Goal: Register for event/course: Register for event/course

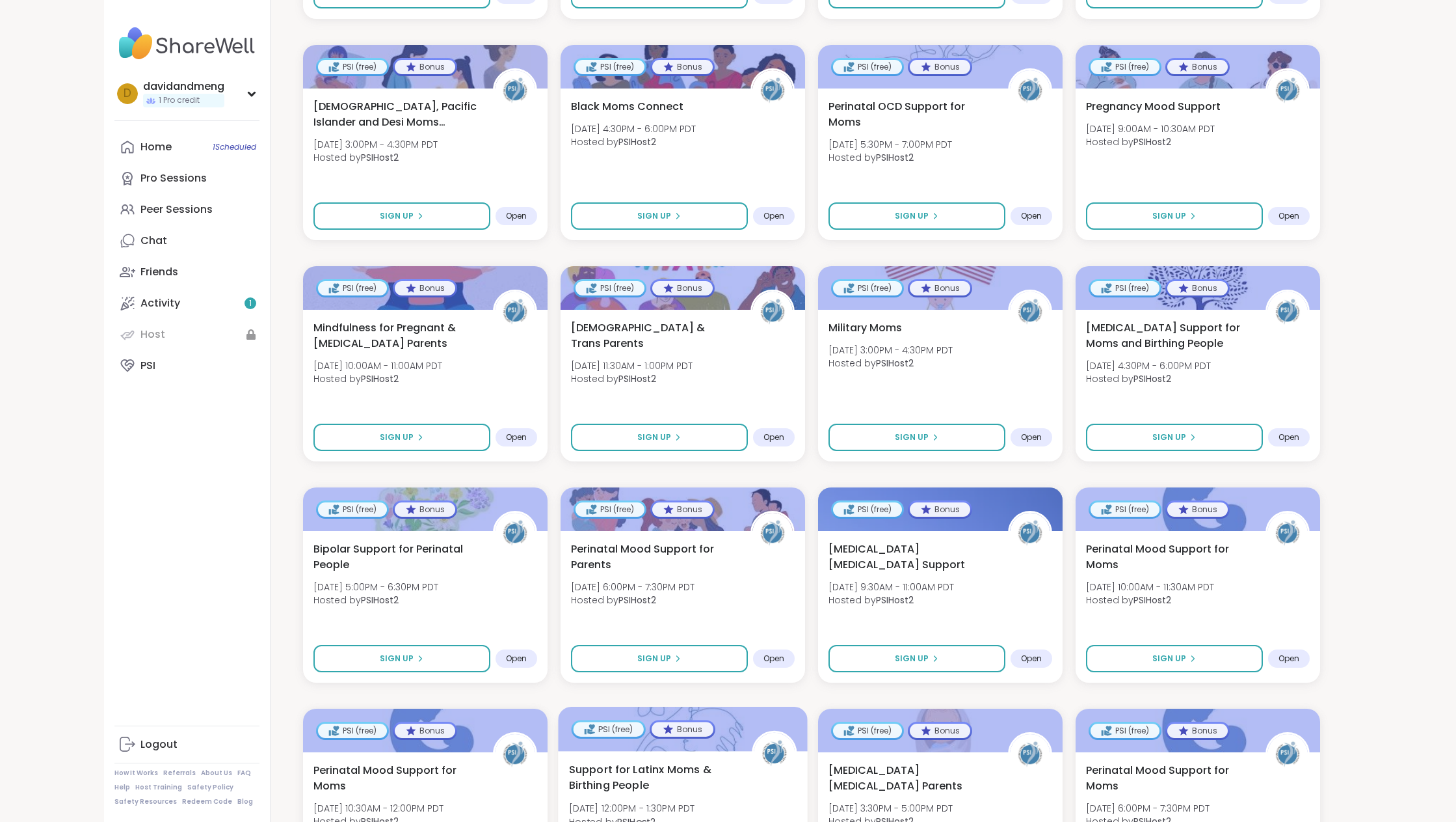
scroll to position [528, 0]
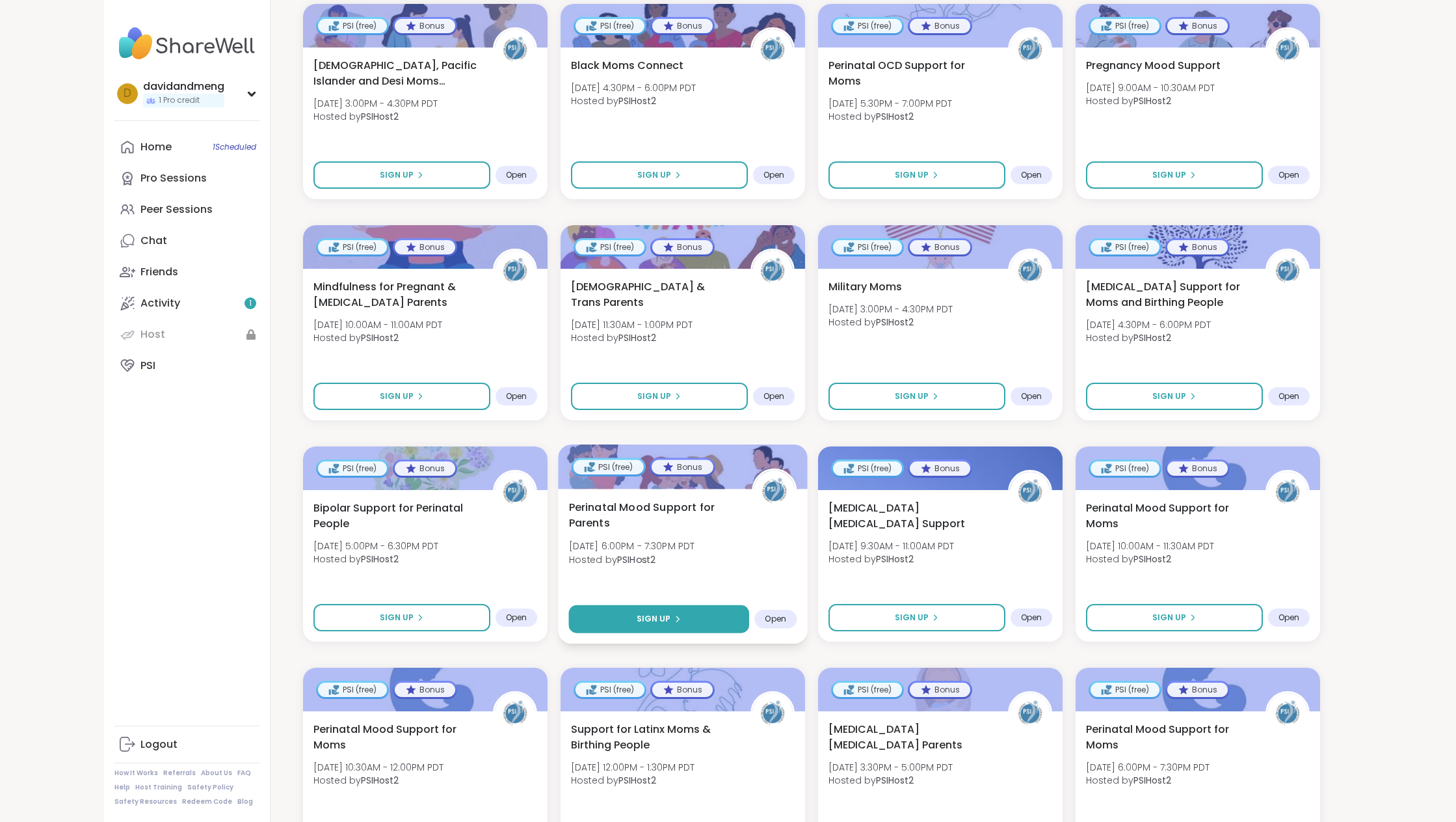
click at [676, 626] on button "Sign Up" at bounding box center [658, 619] width 180 height 28
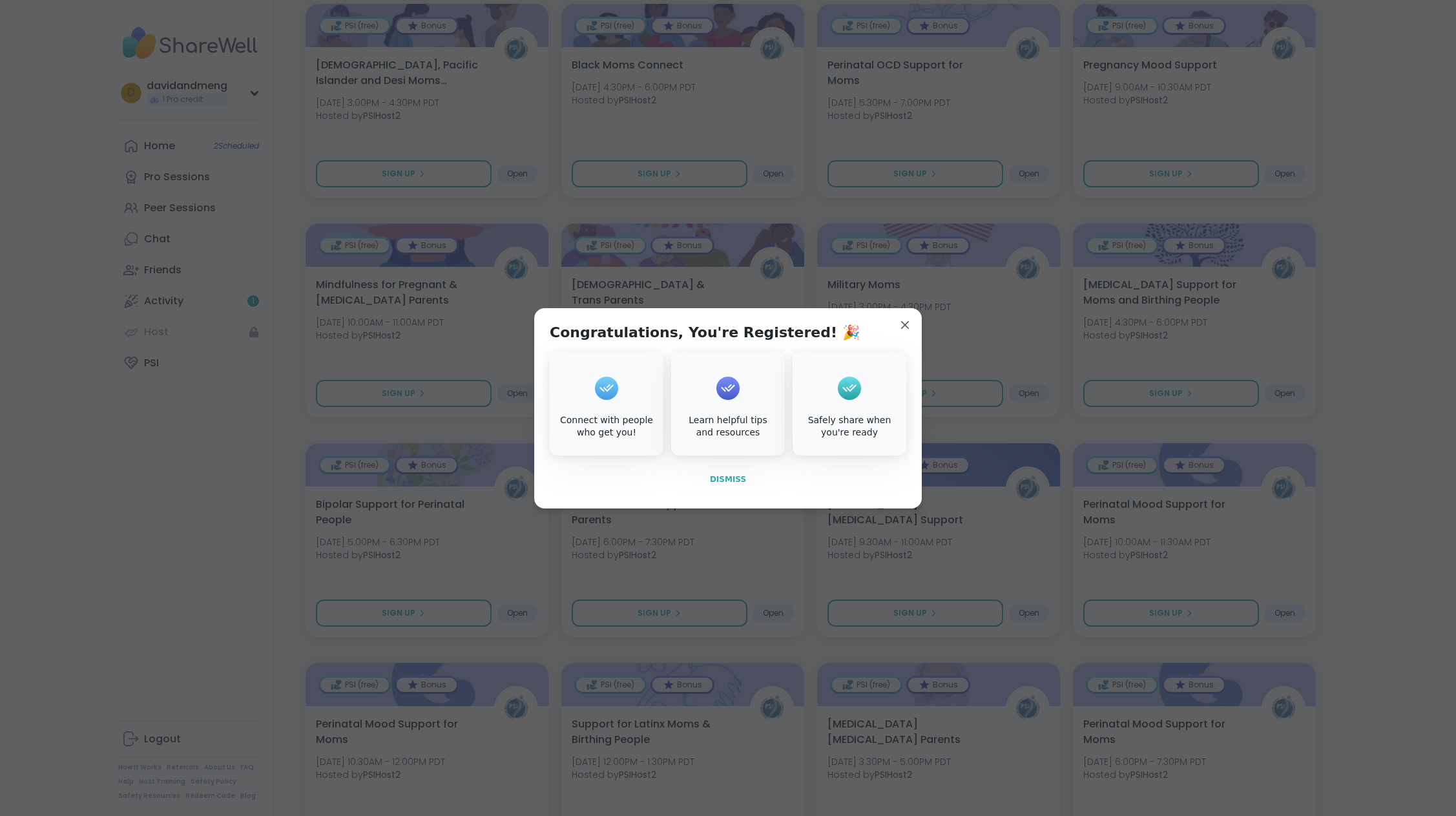
click at [727, 484] on span "Dismiss" at bounding box center [728, 479] width 36 height 9
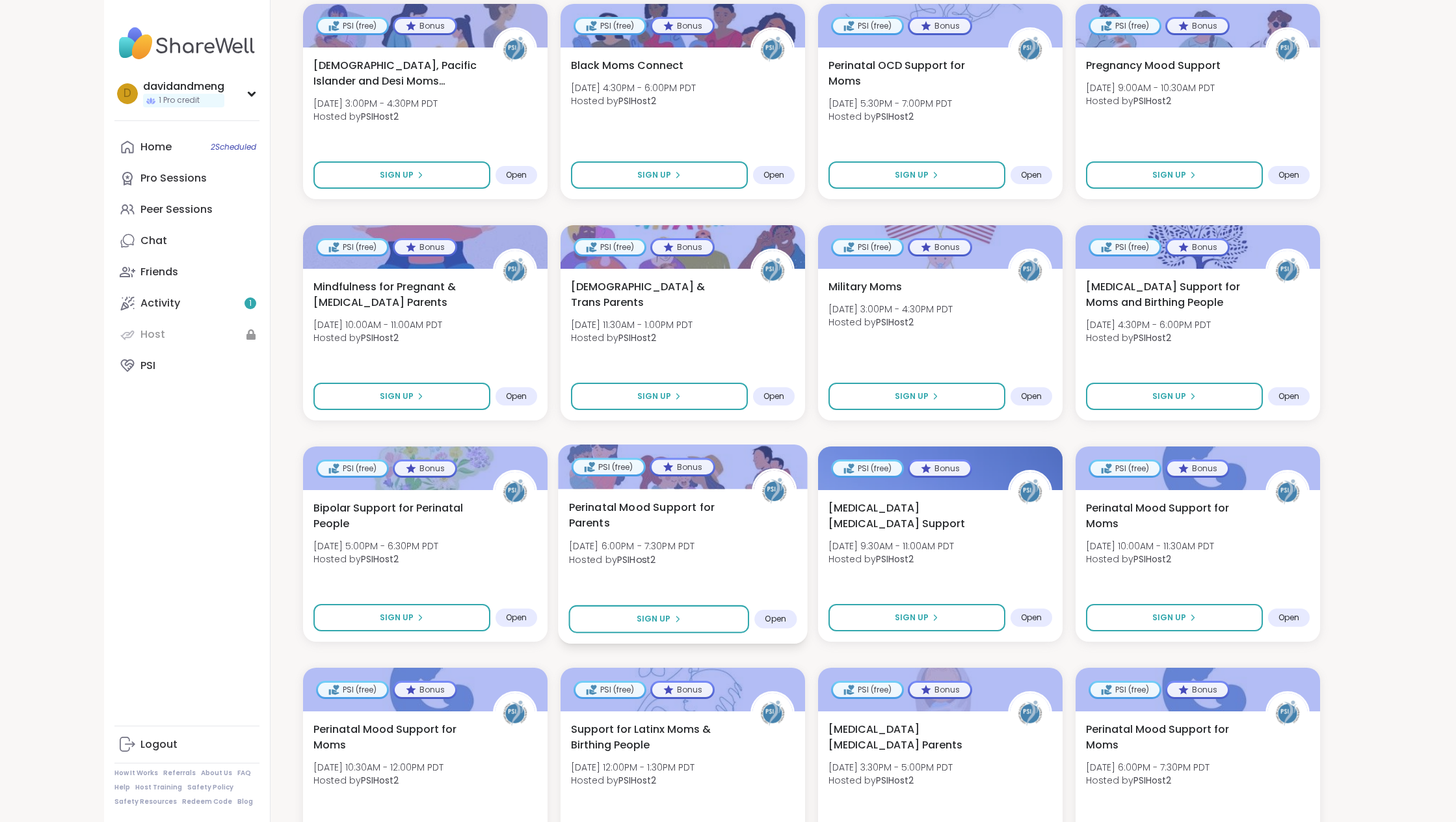
click at [776, 623] on span "Open" at bounding box center [776, 619] width 21 height 11
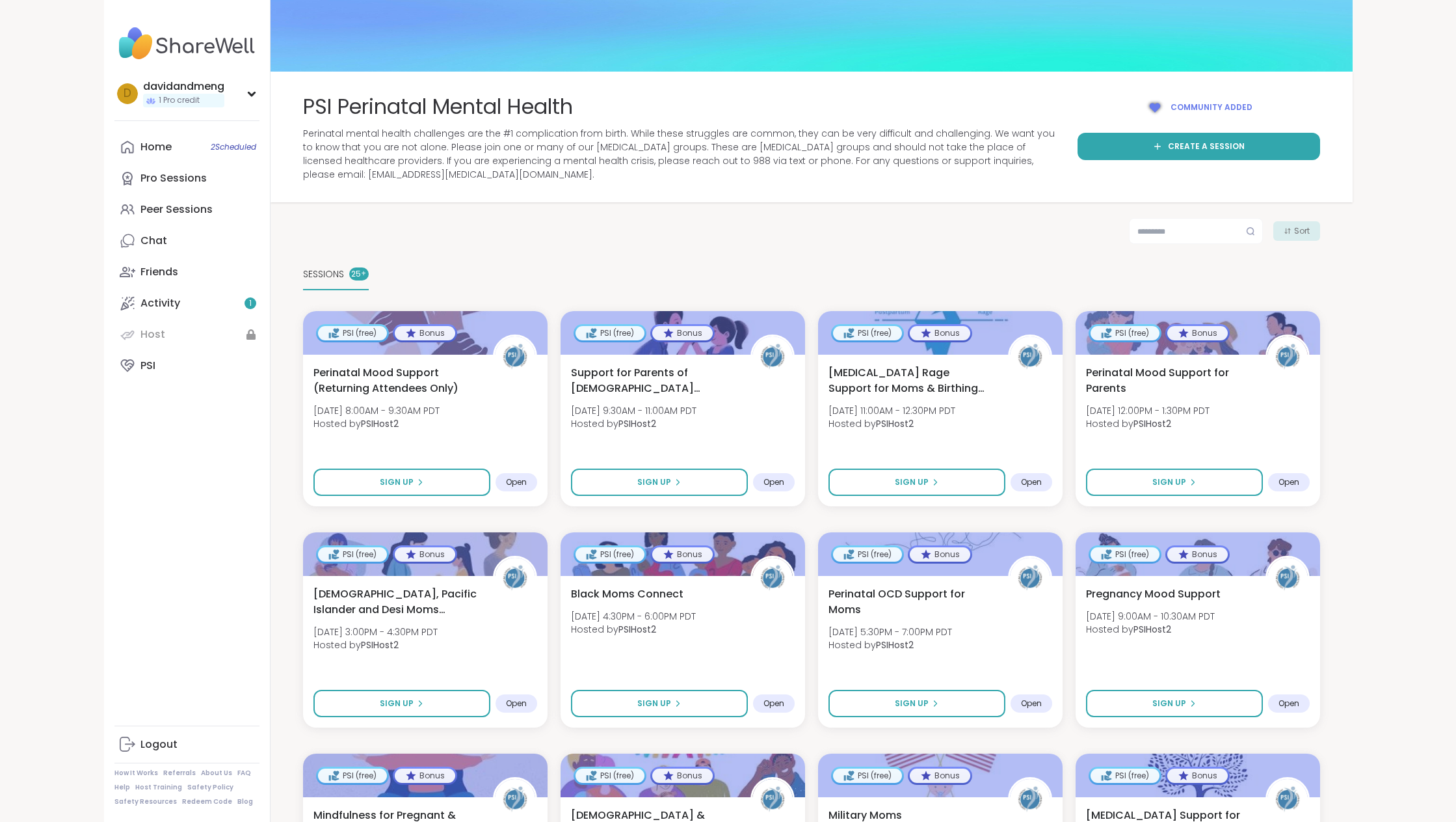
scroll to position [641, 0]
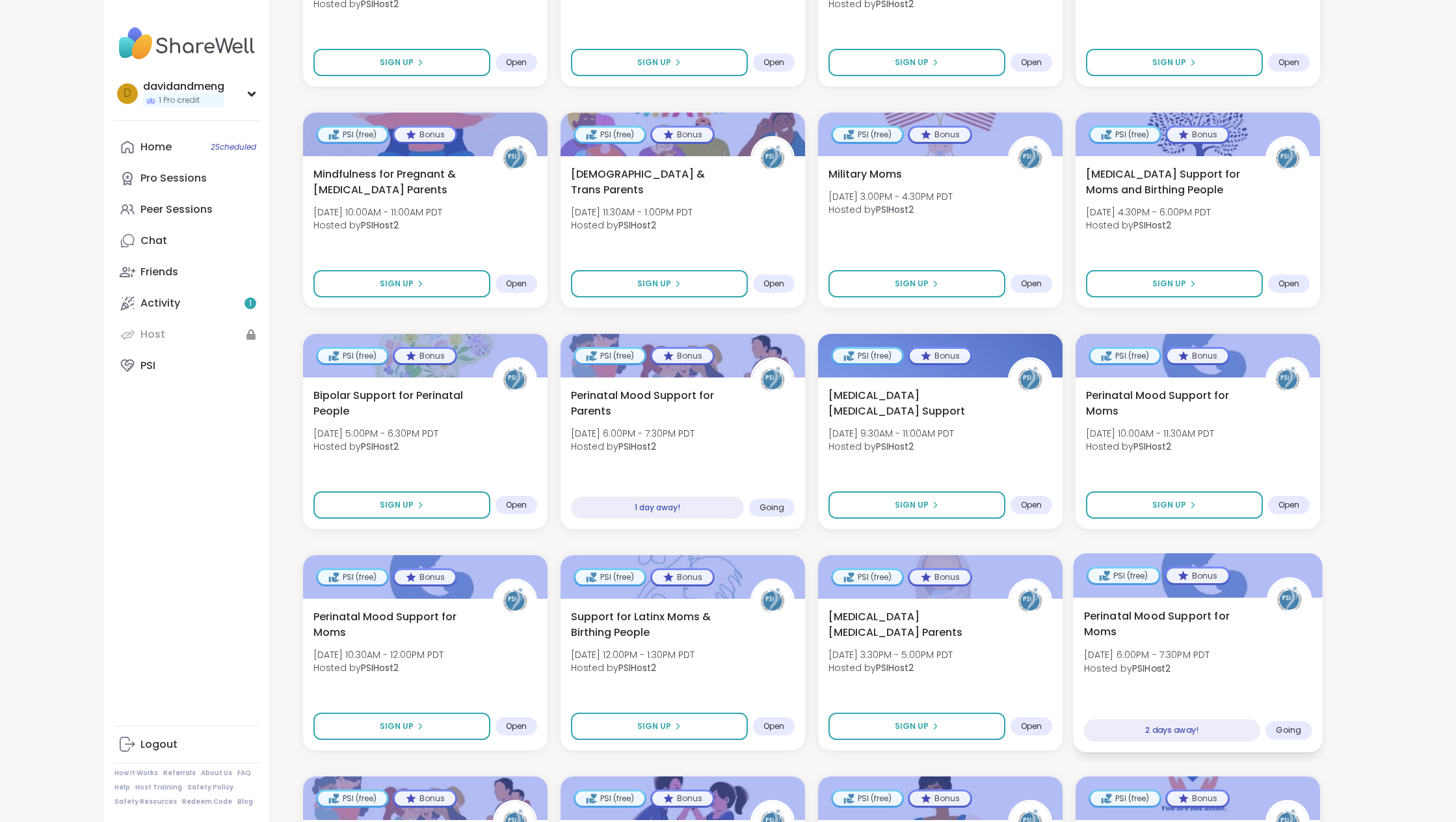
click at [1210, 672] on span "Hosted by PSIHost2" at bounding box center [1146, 667] width 126 height 13
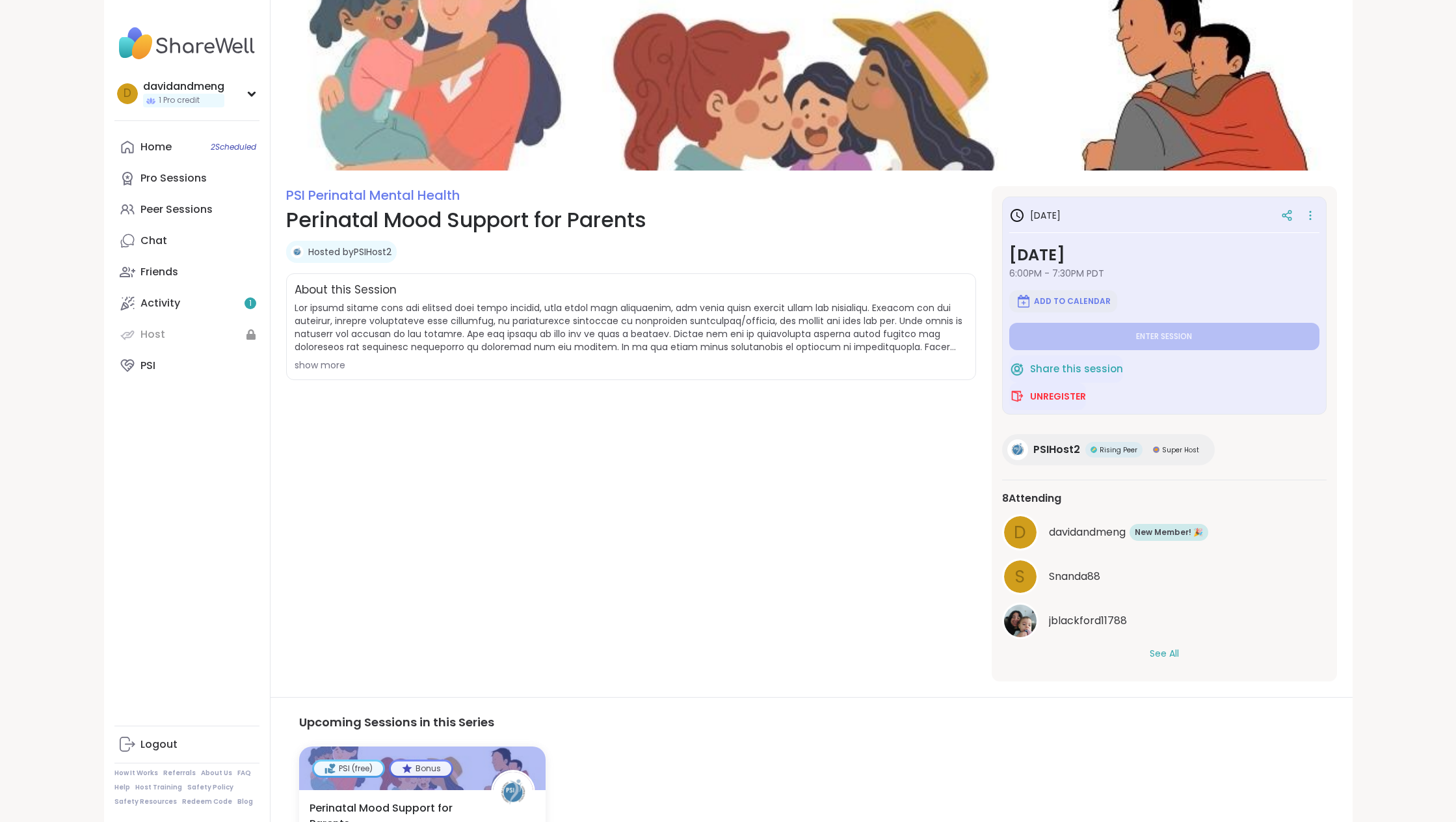
click at [1073, 301] on span "Add to Calendar" at bounding box center [1072, 301] width 77 height 11
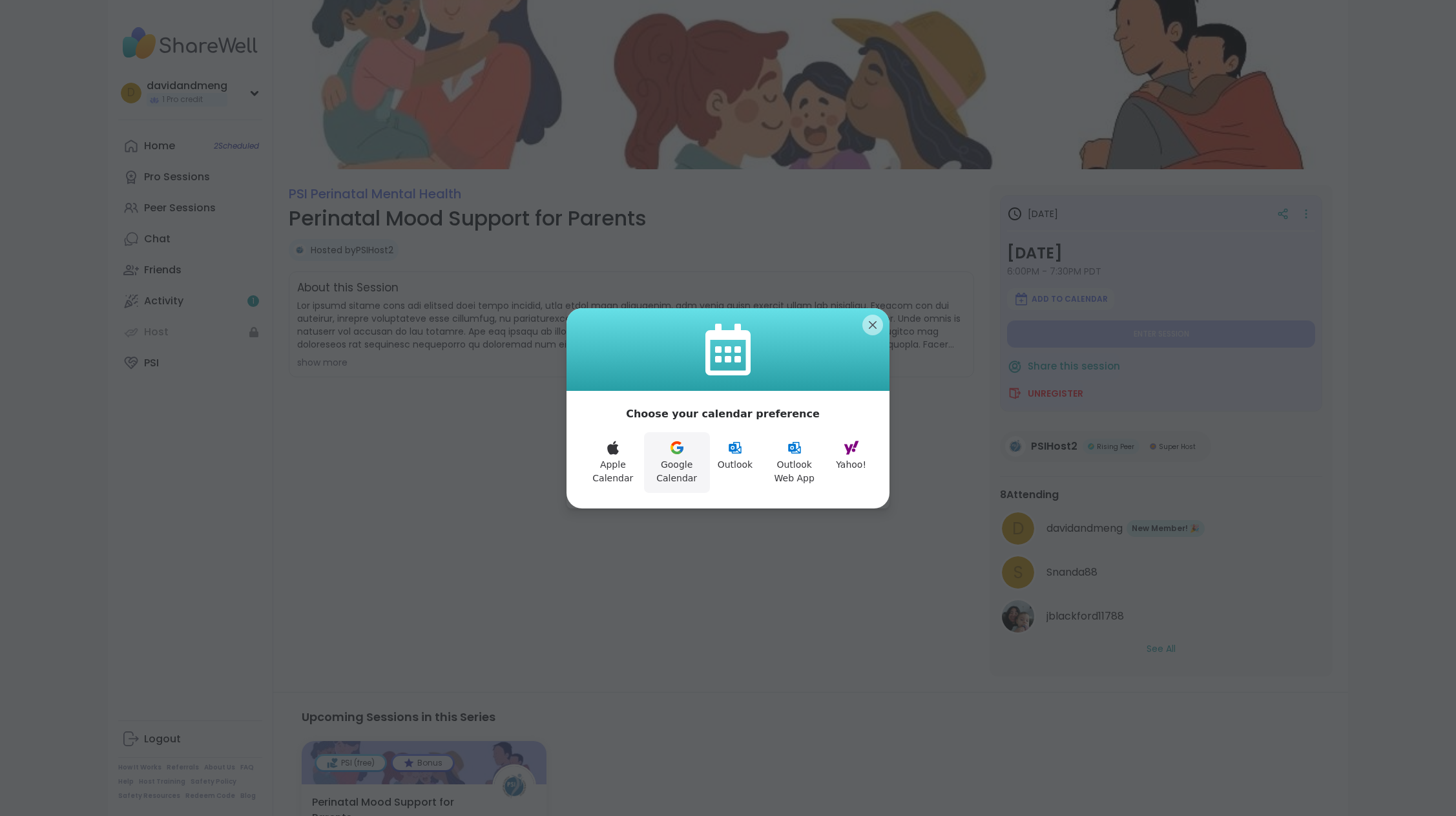
click at [680, 458] on button "Google Calendar" at bounding box center [676, 462] width 66 height 60
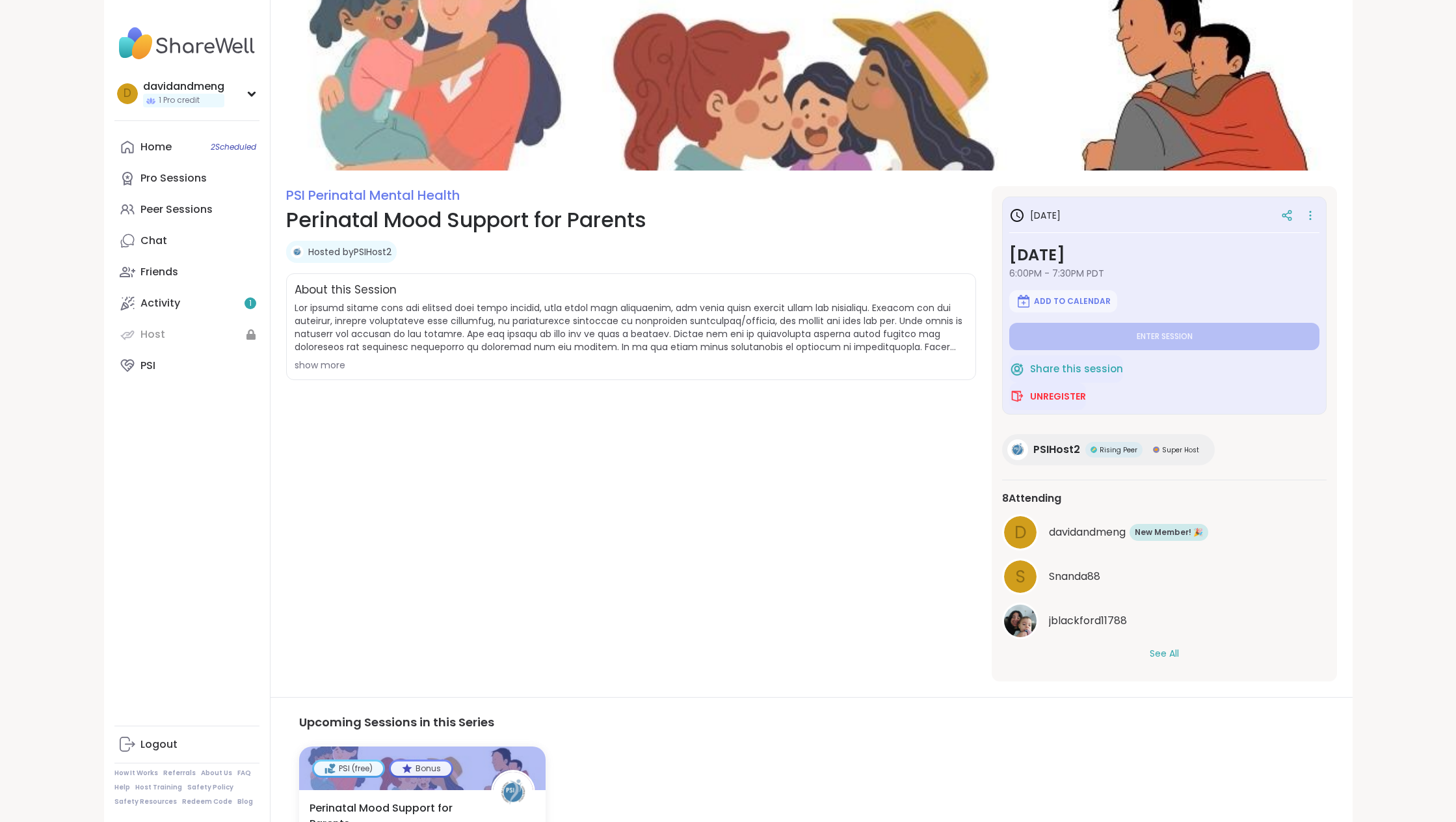
click at [816, 314] on span at bounding box center [631, 327] width 673 height 52
drag, startPoint x: 816, startPoint y: 314, endPoint x: 822, endPoint y: 299, distance: 16.2
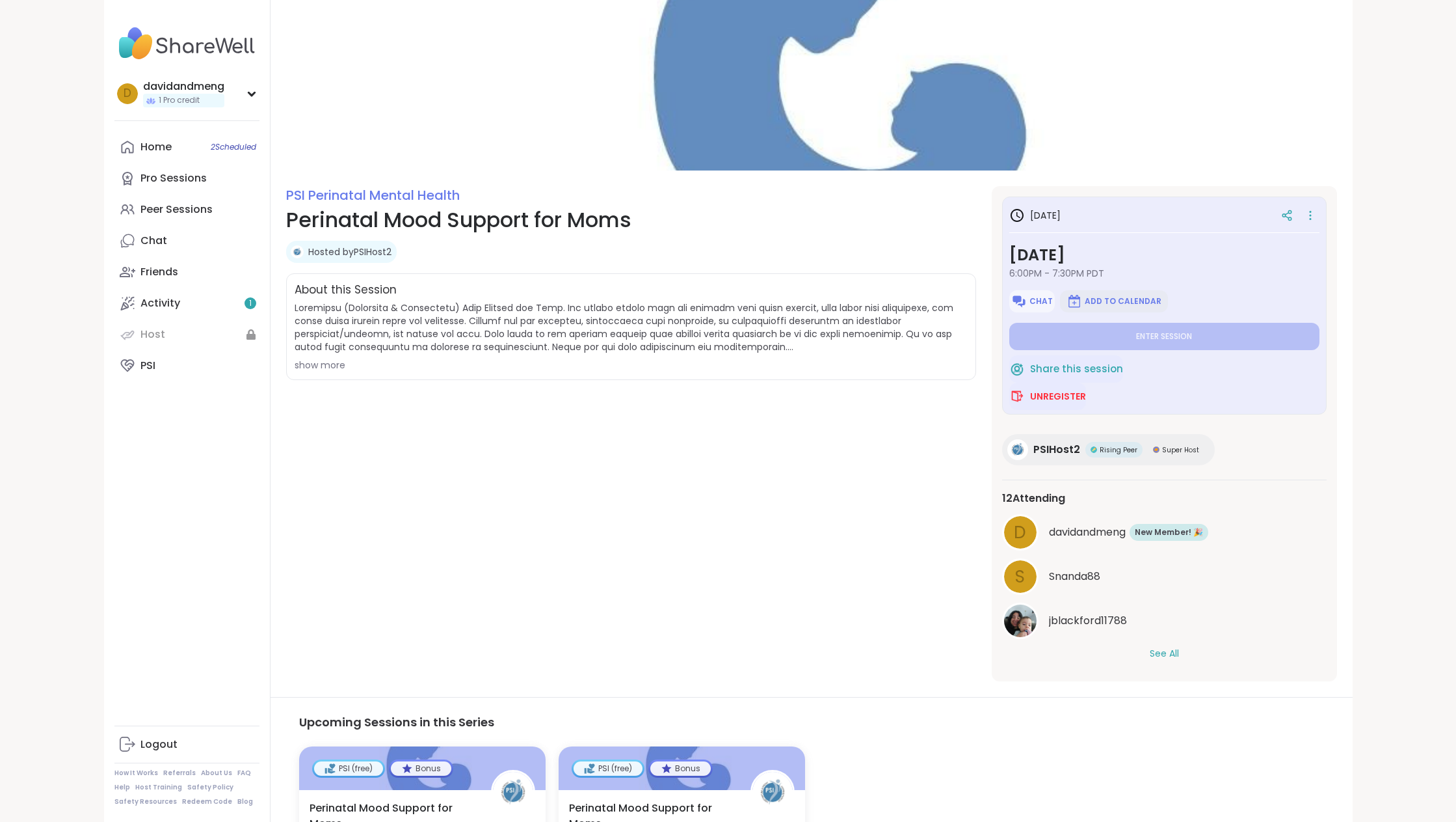
click at [1102, 307] on button "Add to Calendar" at bounding box center [1114, 301] width 108 height 22
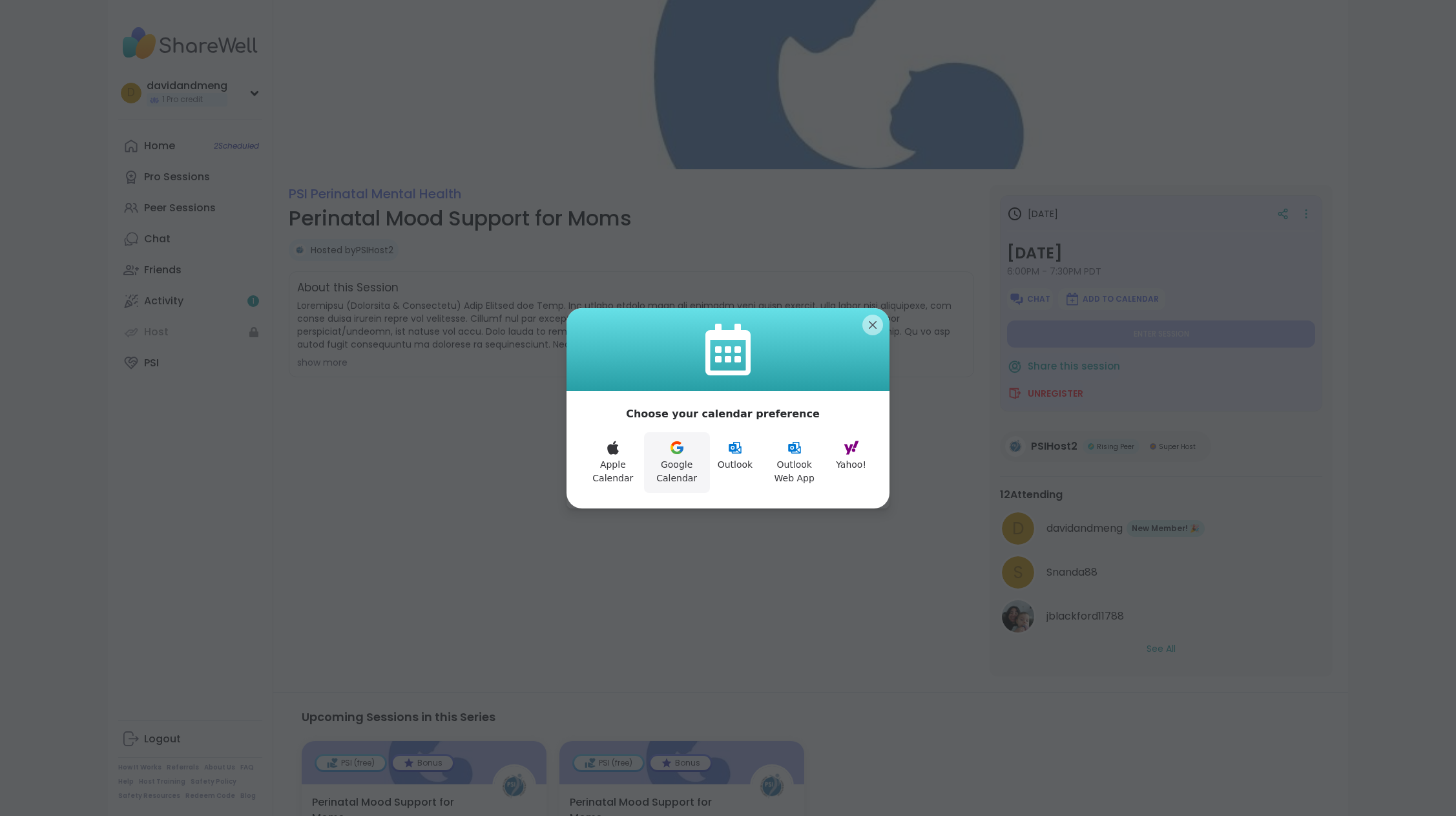
click at [677, 447] on icon at bounding box center [680, 450] width 7 height 6
